Goal: Navigation & Orientation: Find specific page/section

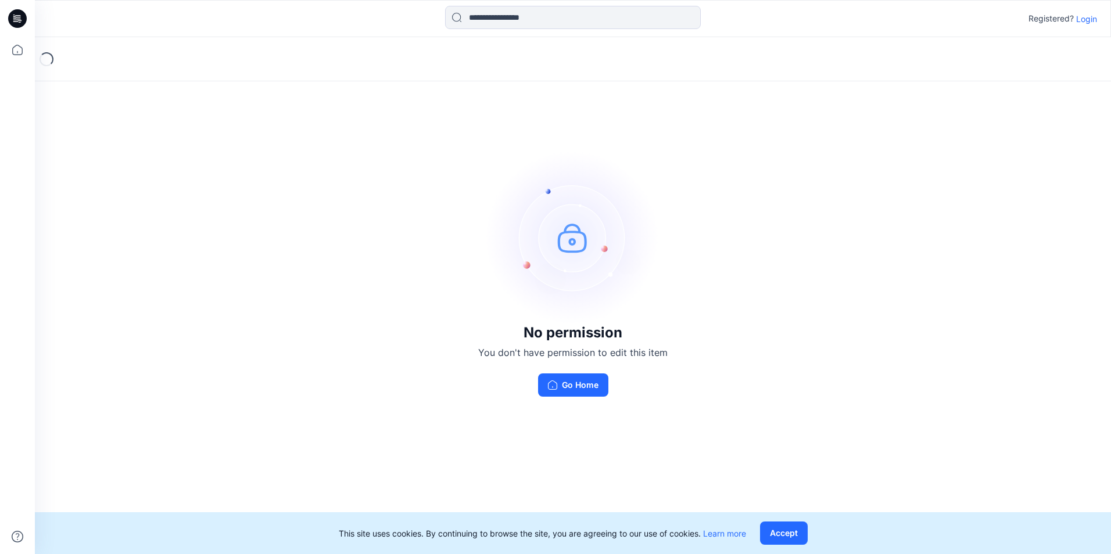
click at [1081, 32] on div "Registered? Login" at bounding box center [573, 18] width 1076 height 37
click at [1081, 29] on div "Registered? Login" at bounding box center [572, 19] width 1075 height 26
click at [1081, 23] on p "Login" at bounding box center [1086, 19] width 21 height 12
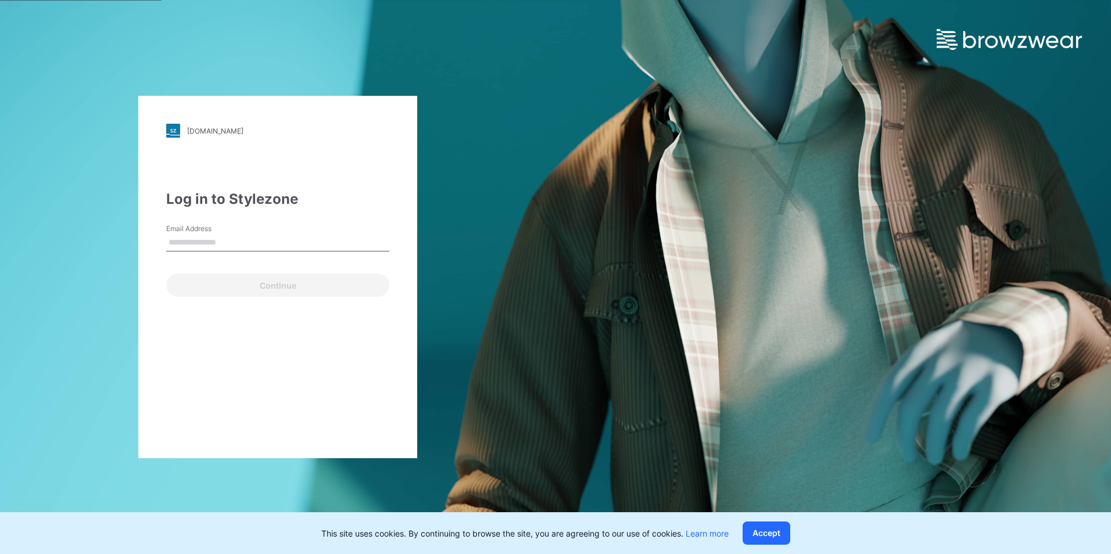
click at [320, 242] on input "Email Address" at bounding box center [277, 242] width 223 height 17
type input "**********"
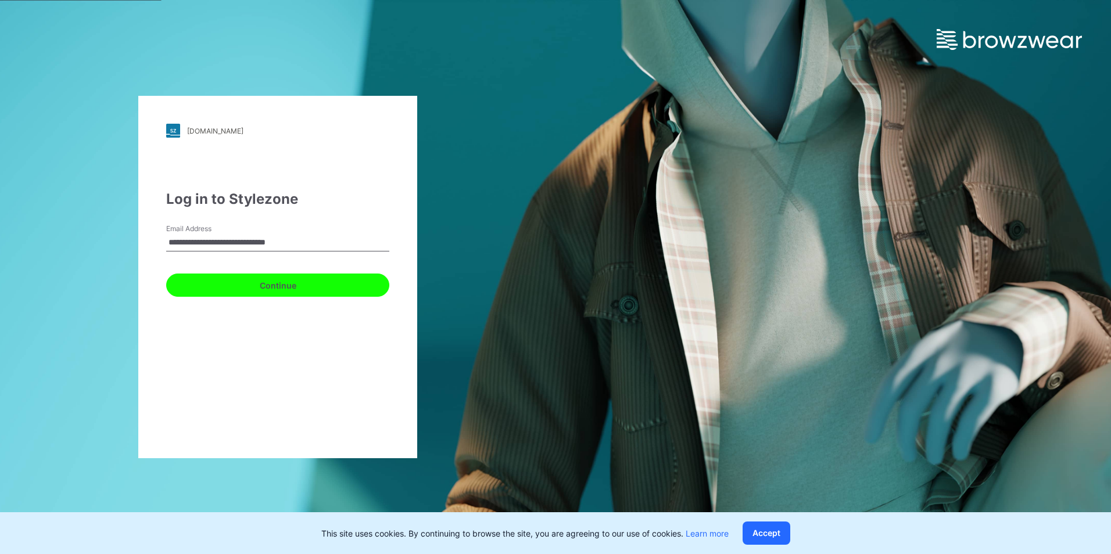
click at [261, 293] on button "Continue" at bounding box center [277, 285] width 223 height 23
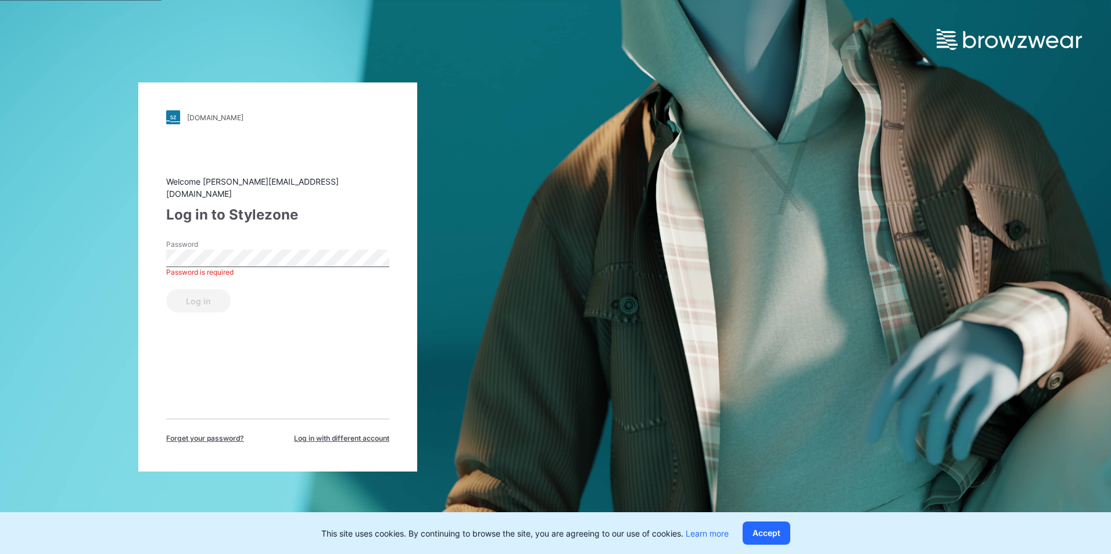
drag, startPoint x: 336, startPoint y: 342, endPoint x: 324, endPoint y: 333, distance: 15.0
click at [333, 340] on div "Welcome [PERSON_NAME][EMAIL_ADDRESS][DOMAIN_NAME] Log in to Stylezone Password …" at bounding box center [277, 309] width 223 height 268
click at [236, 285] on div "Log in" at bounding box center [277, 299] width 223 height 28
click at [285, 368] on div "Welcome [PERSON_NAME][EMAIL_ADDRESS][DOMAIN_NAME] Log in to Stylezone Password …" at bounding box center [277, 309] width 223 height 268
drag, startPoint x: 294, startPoint y: 312, endPoint x: 260, endPoint y: 269, distance: 55.0
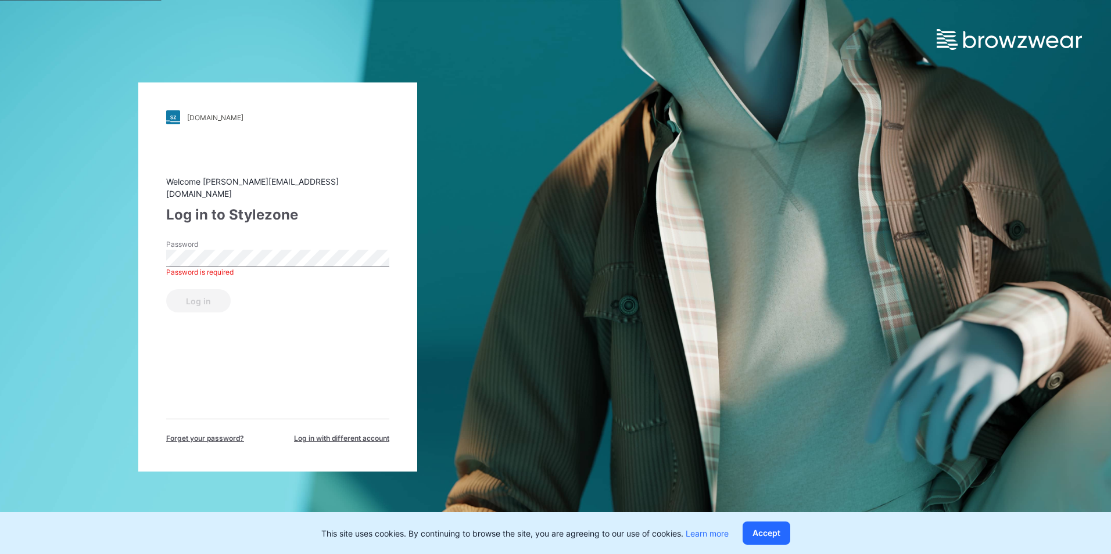
click at [282, 295] on div "Welcome [PERSON_NAME][EMAIL_ADDRESS][DOMAIN_NAME] Log in to Stylezone Password …" at bounding box center [277, 309] width 223 height 268
click at [325, 351] on div "Welcome [PERSON_NAME][EMAIL_ADDRESS][DOMAIN_NAME] Log in to Stylezone Password …" at bounding box center [277, 309] width 223 height 268
click at [361, 360] on div "Welcome [PERSON_NAME][EMAIL_ADDRESS][DOMAIN_NAME] Log in to Stylezone Password …" at bounding box center [277, 309] width 223 height 268
click at [356, 405] on div "Welcome [PERSON_NAME][EMAIL_ADDRESS][DOMAIN_NAME] Log in to Stylezone Password …" at bounding box center [277, 309] width 223 height 268
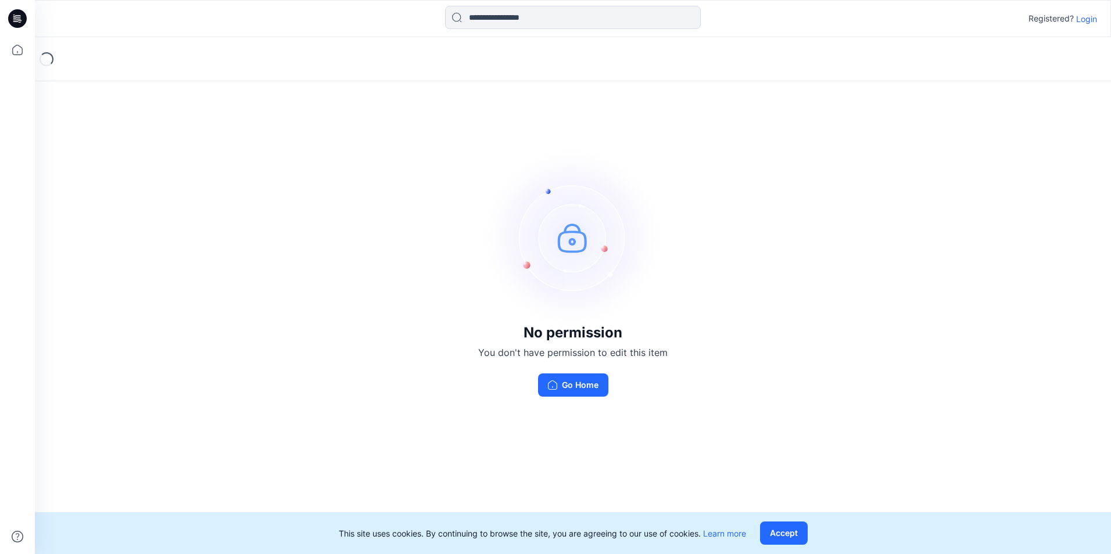
drag, startPoint x: 1110, startPoint y: 17, endPoint x: 1099, endPoint y: 20, distance: 10.7
click at [1107, 19] on div "Registered? Login" at bounding box center [572, 19] width 1075 height 26
click at [1099, 20] on div "Registered? Login" at bounding box center [572, 19] width 1075 height 26
click at [1093, 19] on p "Login" at bounding box center [1086, 19] width 21 height 12
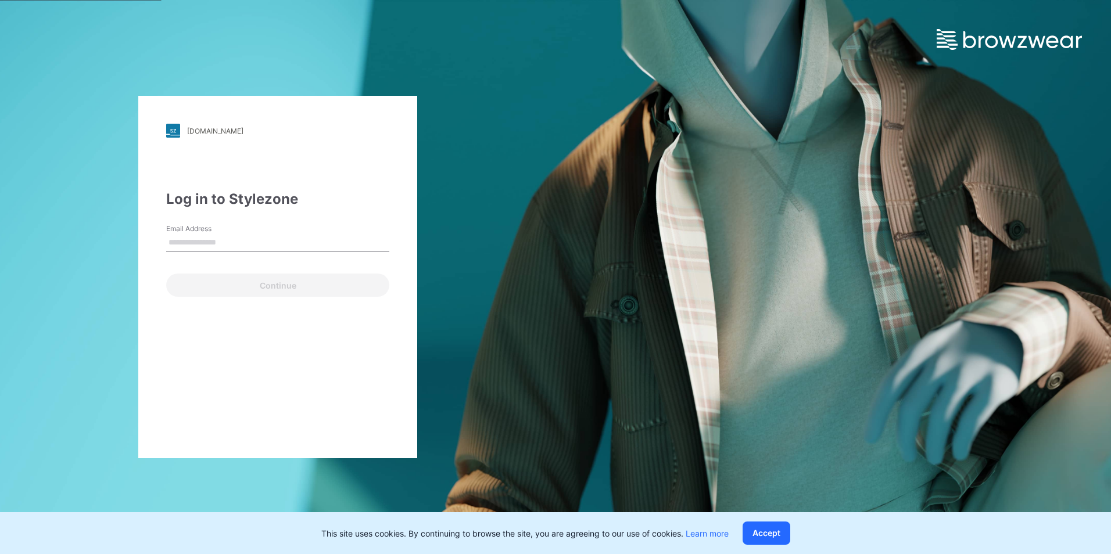
click at [377, 253] on div "Email Address" at bounding box center [277, 241] width 223 height 35
click at [358, 247] on input "Email Address" at bounding box center [277, 242] width 223 height 17
paste input "**********"
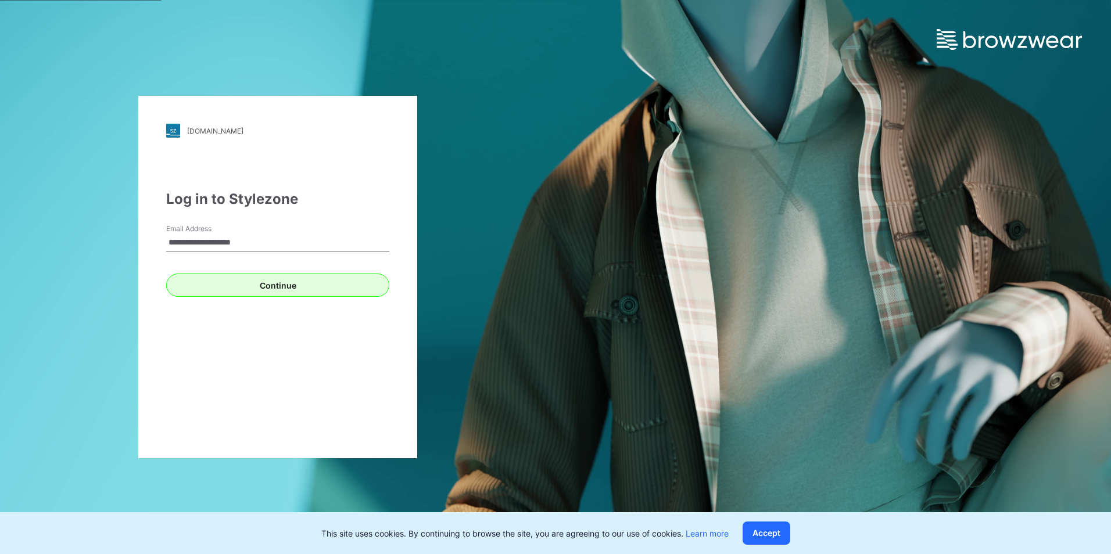
type input "**********"
click at [307, 285] on button "Continue" at bounding box center [277, 285] width 223 height 23
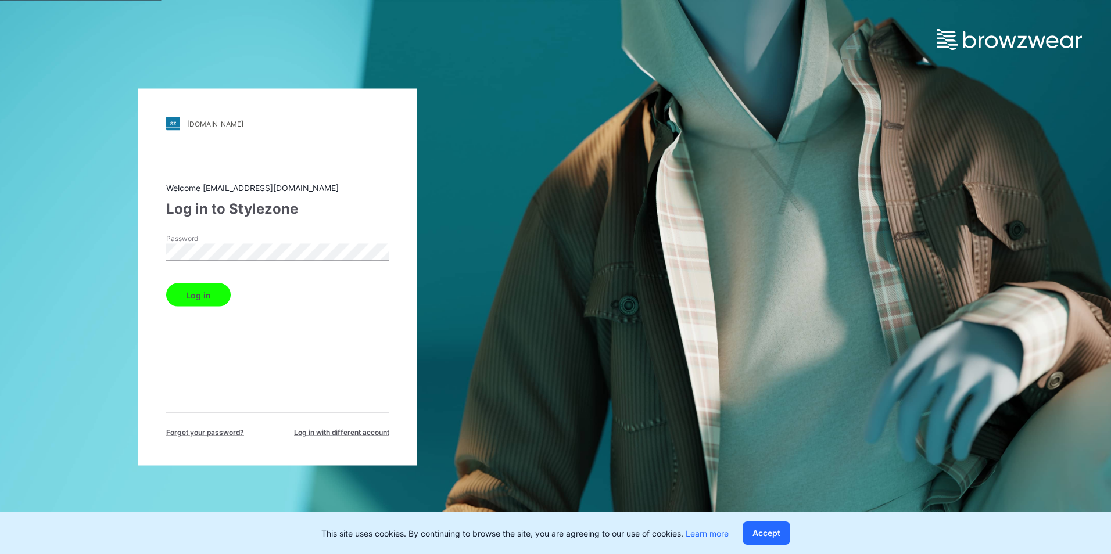
click at [213, 295] on button "Log in" at bounding box center [198, 294] width 64 height 23
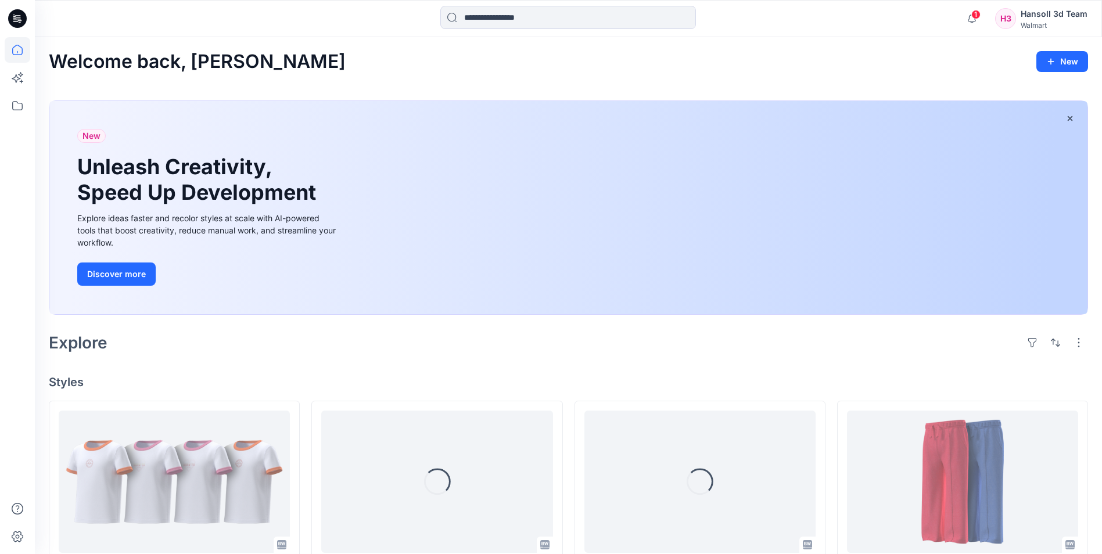
click at [24, 120] on div at bounding box center [18, 295] width 26 height 517
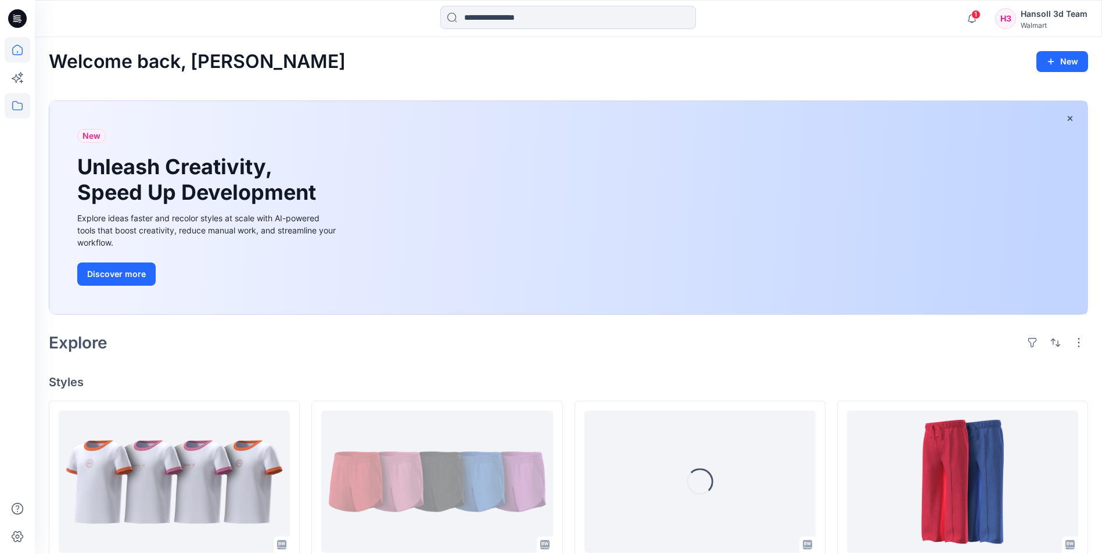
click at [23, 109] on icon at bounding box center [18, 106] width 26 height 26
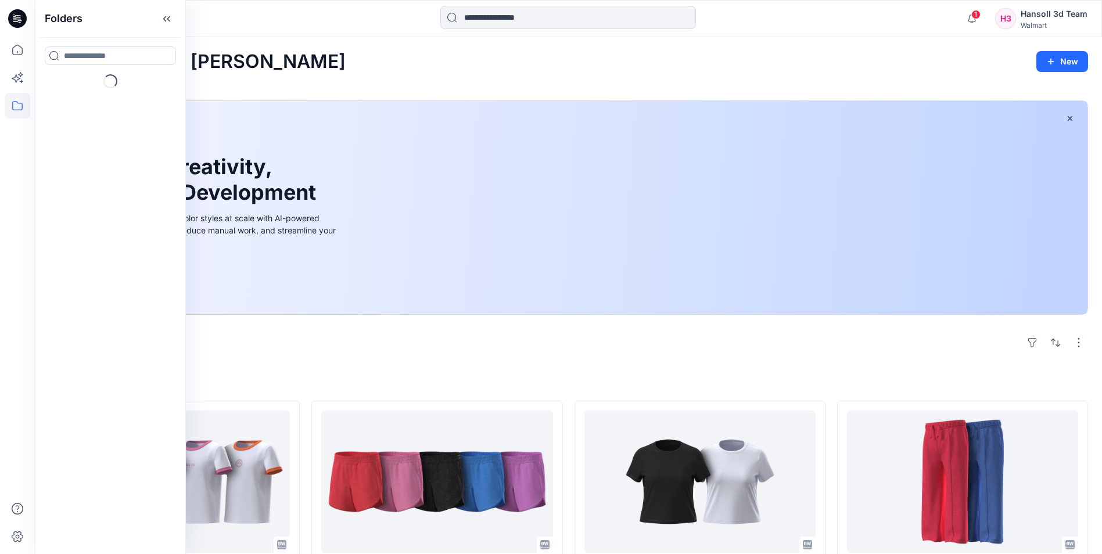
click at [331, 361] on div "Welcome back, [PERSON_NAME] New New Unleash Creativity, Speed Up Development Ex…" at bounding box center [568, 561] width 1067 height 1049
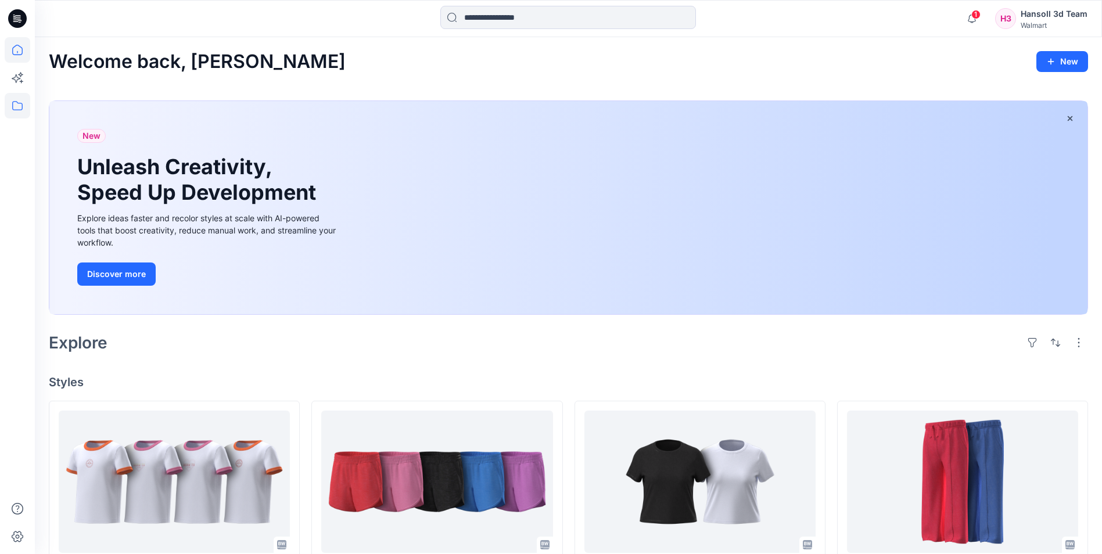
click at [19, 112] on icon at bounding box center [18, 106] width 26 height 26
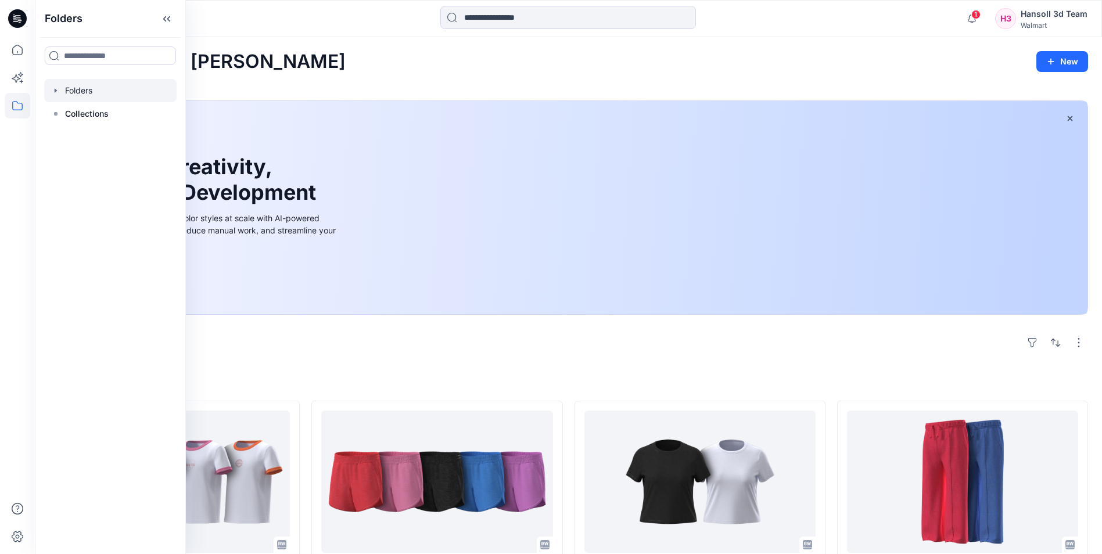
click at [82, 89] on div at bounding box center [110, 90] width 132 height 23
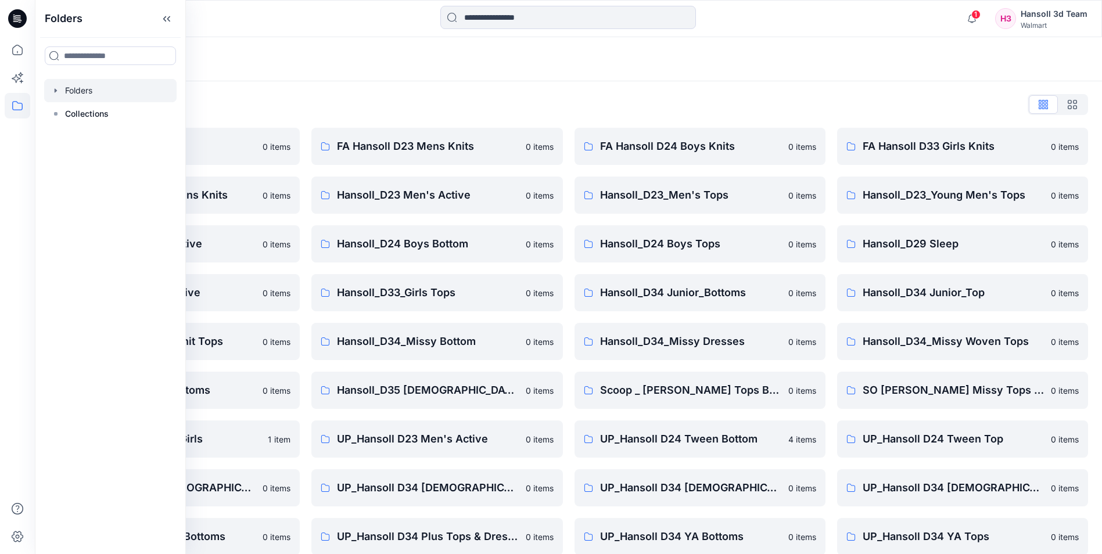
scroll to position [161, 0]
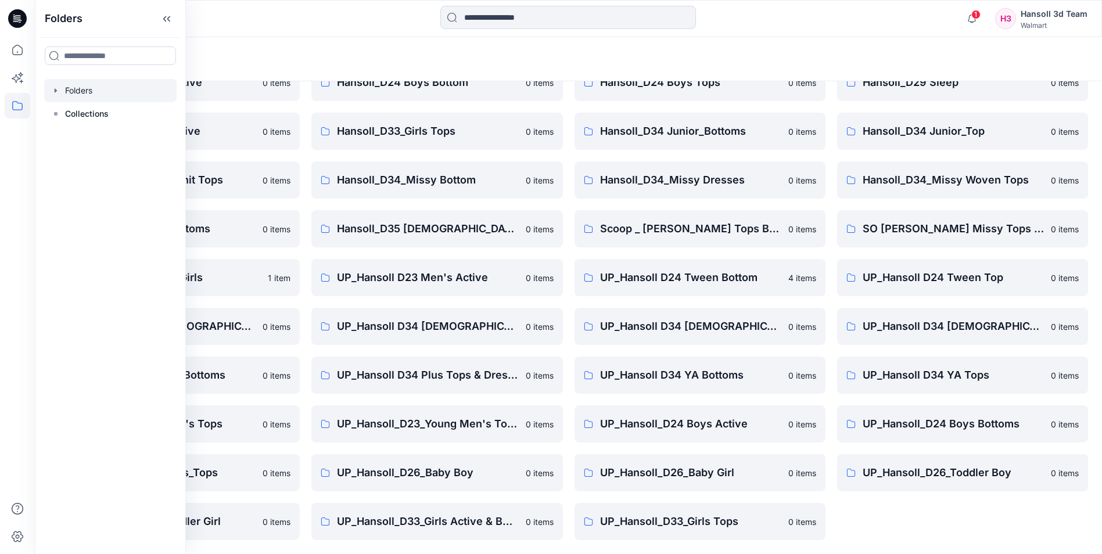
click at [952, 543] on div "Folders List EcoShot Hansoll 0 items FA Hansoll D34 Womens Knits 0 items Hansol…" at bounding box center [568, 237] width 1067 height 634
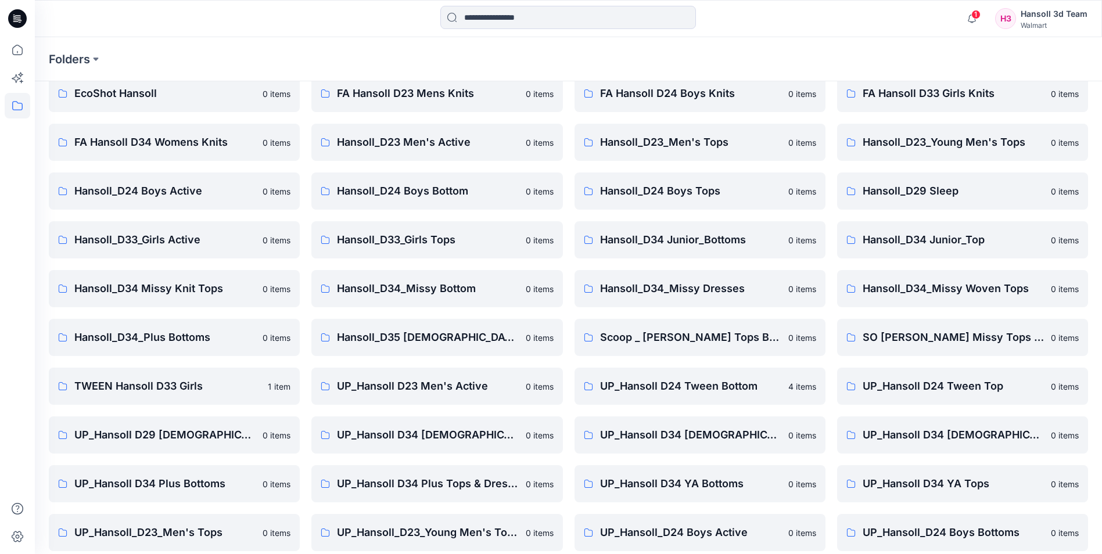
scroll to position [0, 0]
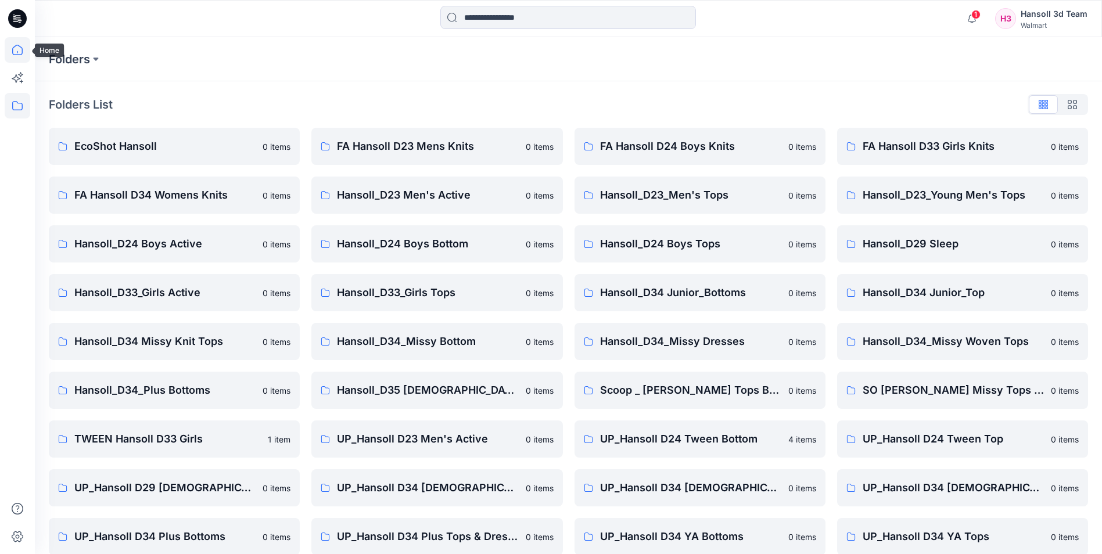
click at [12, 55] on icon at bounding box center [18, 50] width 26 height 26
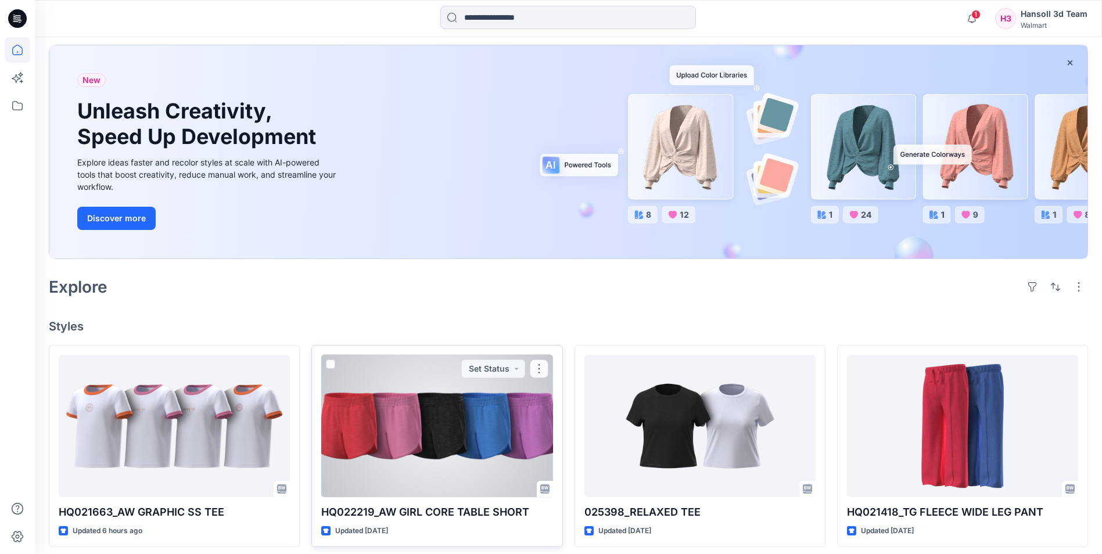
scroll to position [349, 0]
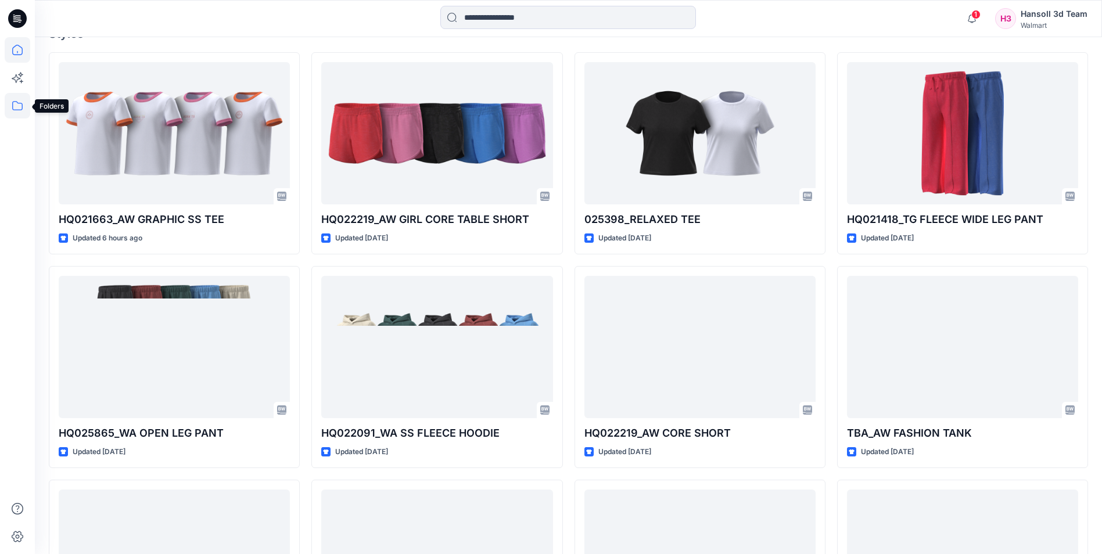
click at [20, 104] on icon at bounding box center [18, 106] width 26 height 26
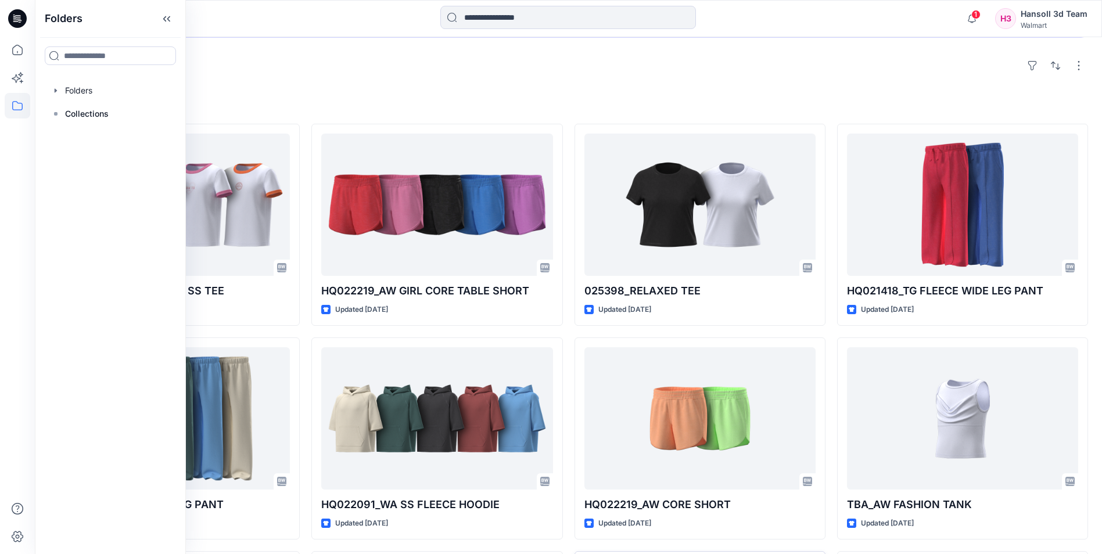
scroll to position [184, 0]
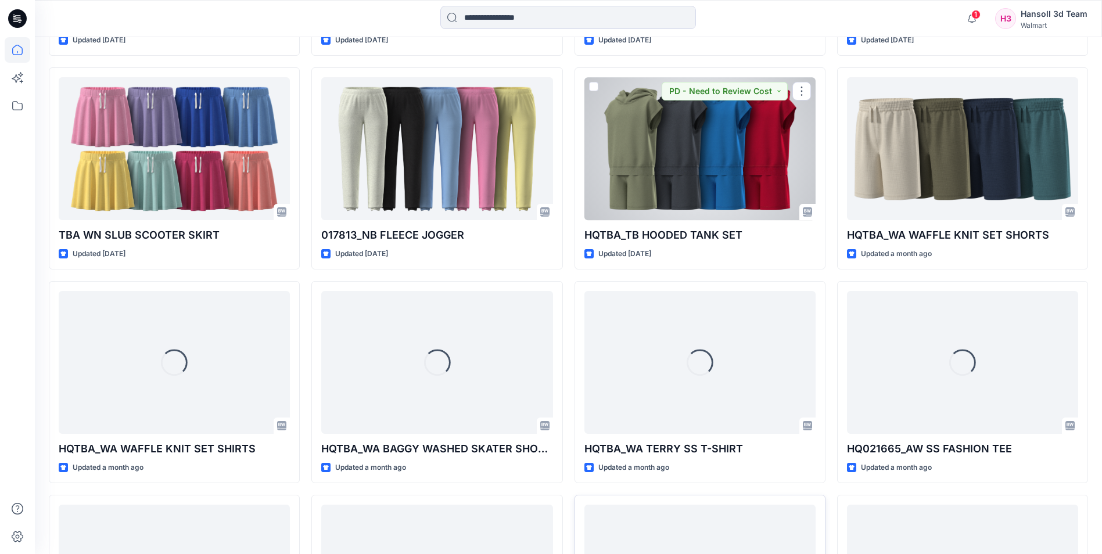
scroll to position [2221, 0]
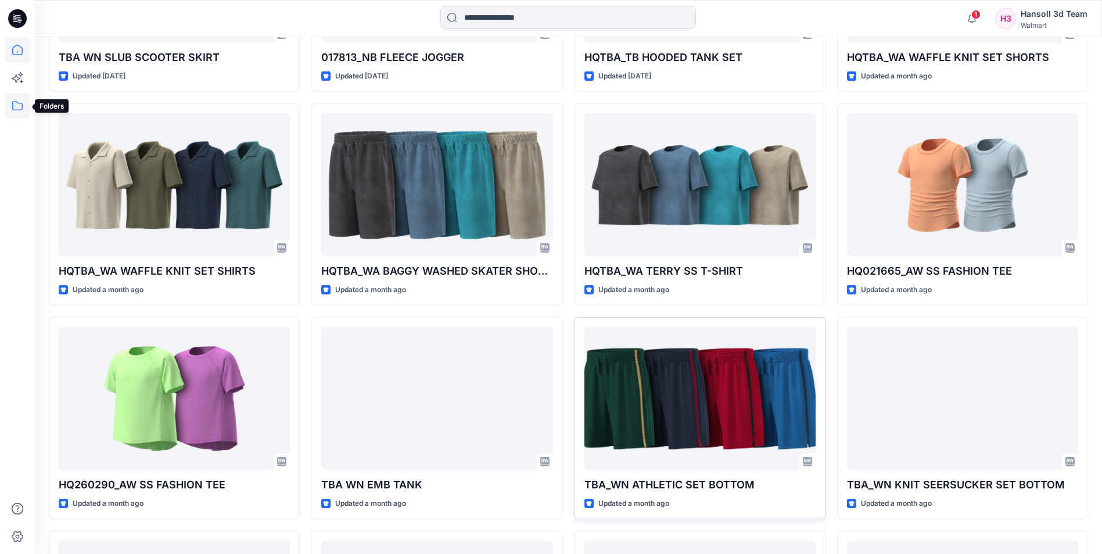
click at [16, 104] on icon at bounding box center [18, 106] width 26 height 26
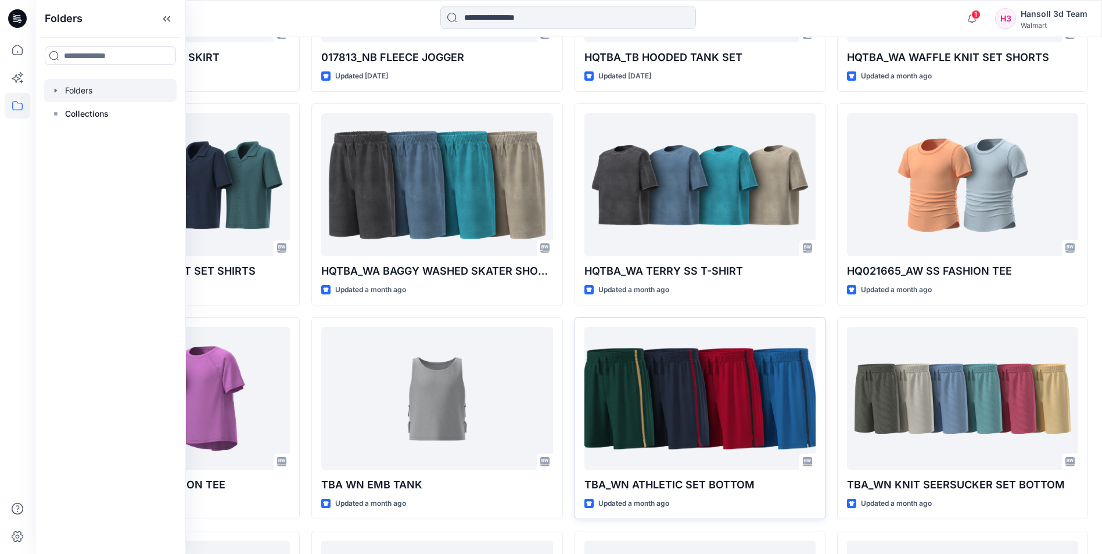
click at [76, 95] on div at bounding box center [110, 90] width 132 height 23
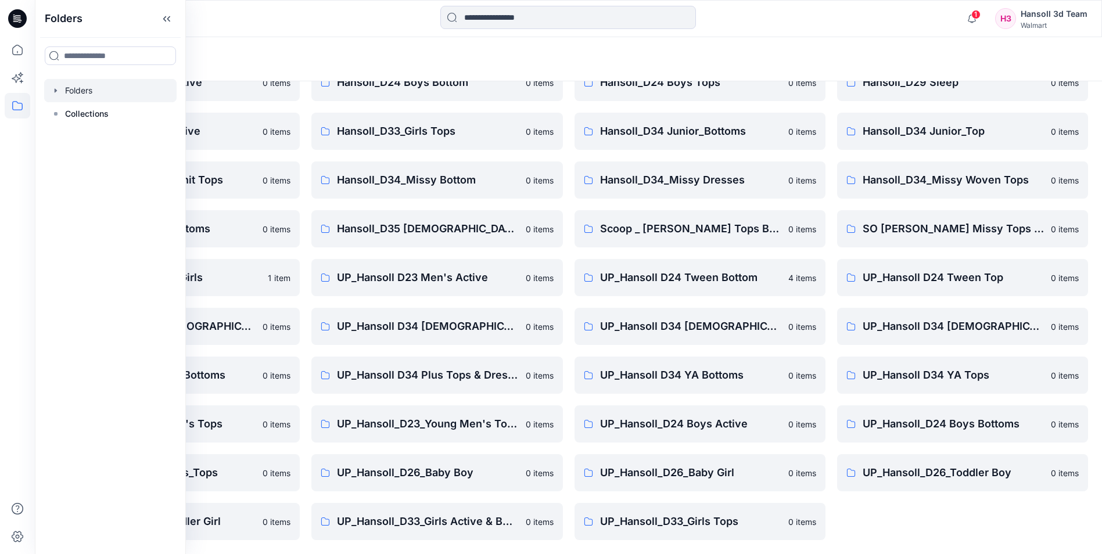
scroll to position [161, 0]
click at [915, 537] on div "FA Hansoll D33 Girls Knits 0 items Hansoll_D23_Young Men's Tops 0 items Hansoll…" at bounding box center [962, 253] width 251 height 574
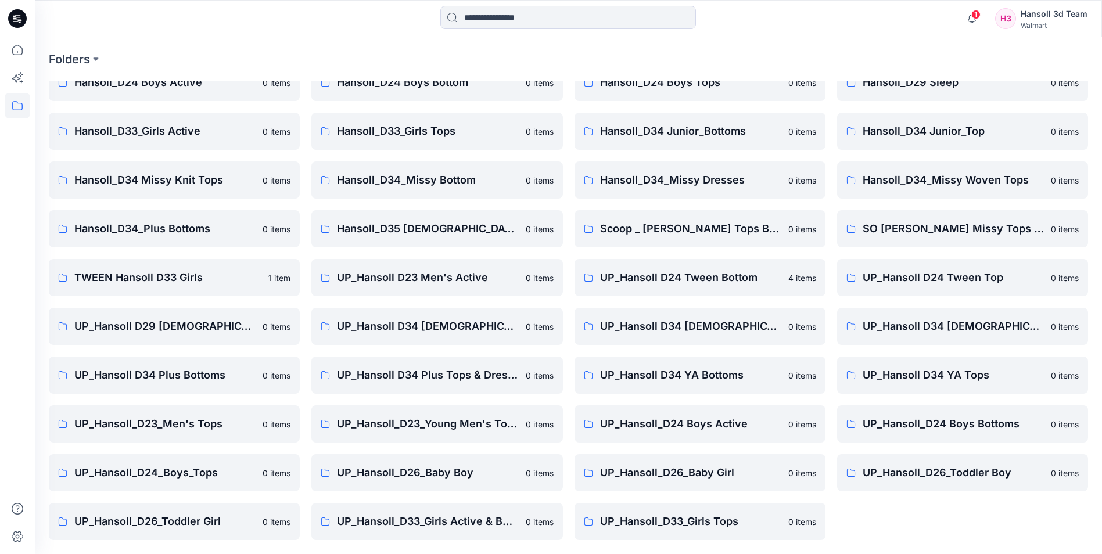
click at [925, 543] on div "Folders List EcoShot Hansoll 0 items FA Hansoll D34 Womens Knits 0 items Hansol…" at bounding box center [568, 237] width 1067 height 634
click at [195, 277] on p "TWEEN Hansoll D33 Girls" at bounding box center [167, 278] width 186 height 16
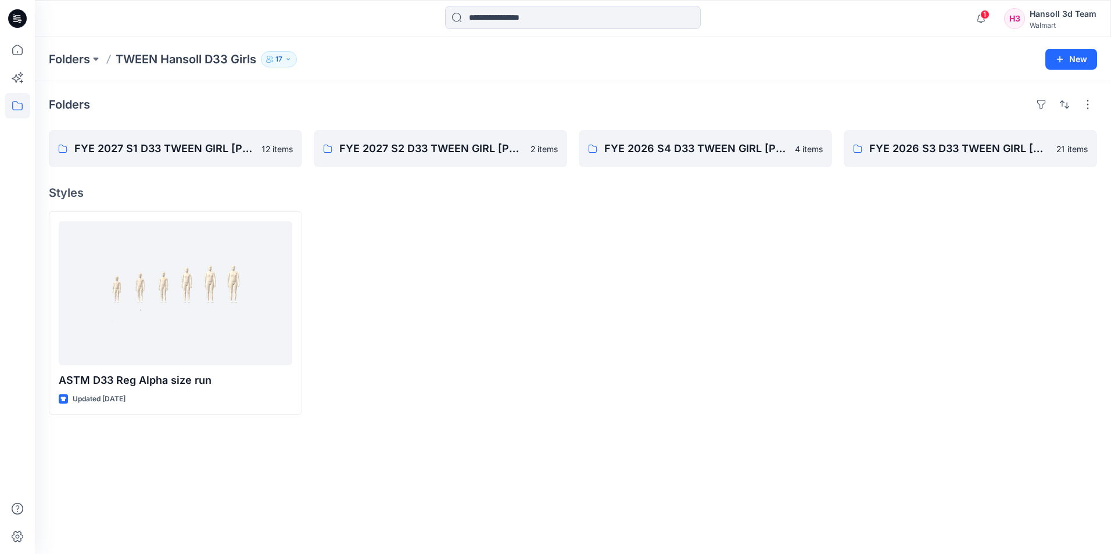
click at [426, 403] on div at bounding box center [440, 312] width 253 height 203
click at [157, 152] on p "FYE 2027 S1 D33 TWEEN GIRL [PERSON_NAME]" at bounding box center [174, 149] width 200 height 16
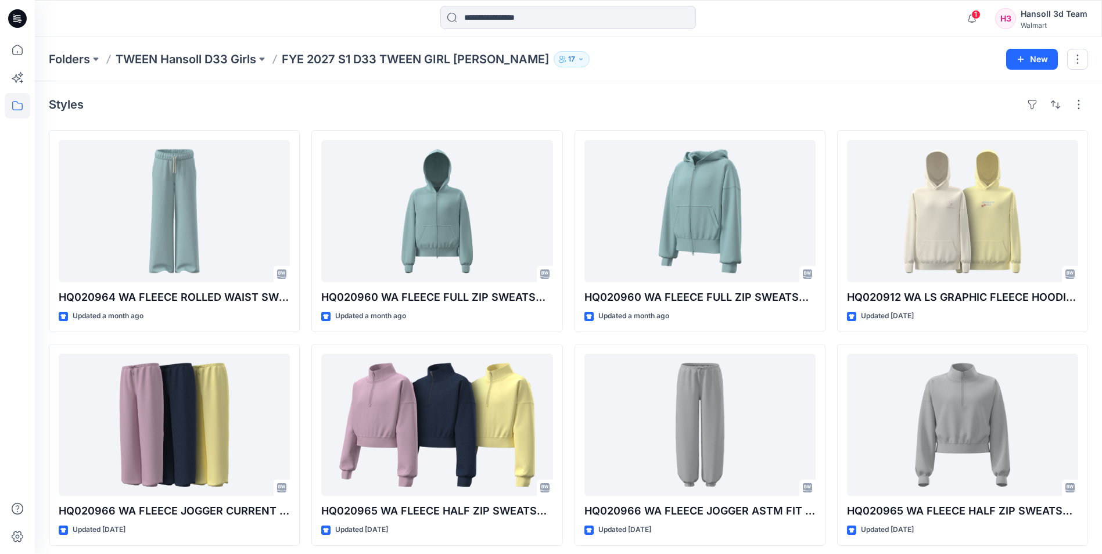
click at [305, 342] on div "HQ020964 WA FLEECE ROLLED WAIST SWEATPANT ASTM FIT L(10/12) Updated a month ago…" at bounding box center [568, 445] width 1039 height 630
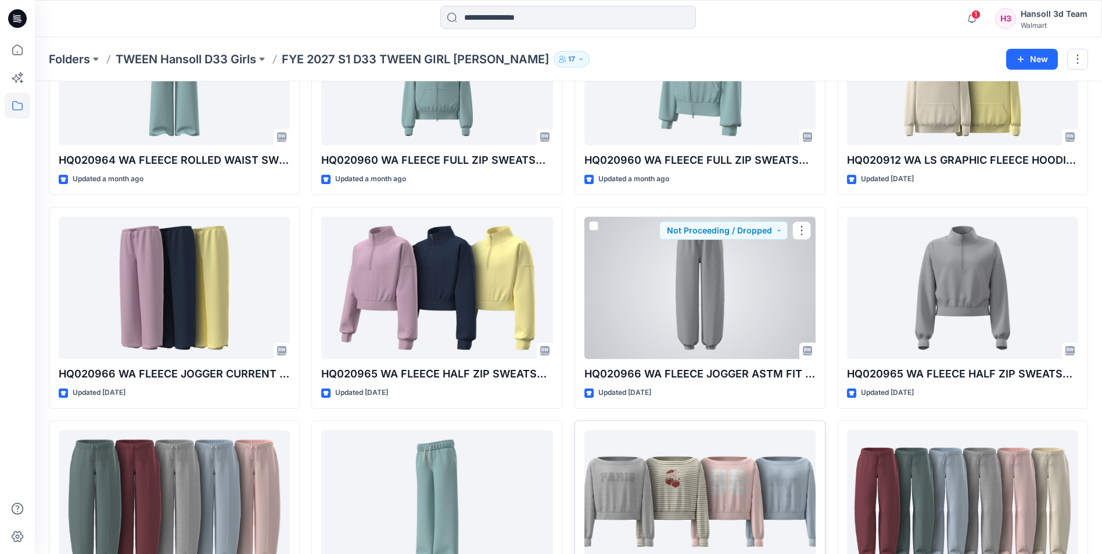
scroll to position [220, 0]
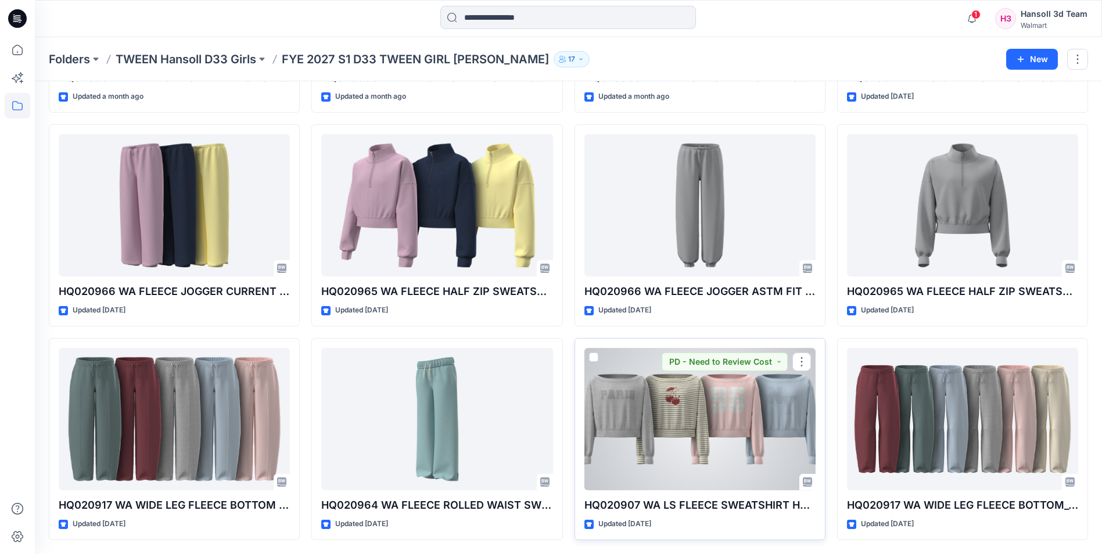
click at [711, 423] on div at bounding box center [699, 419] width 231 height 142
